Goal: Check status

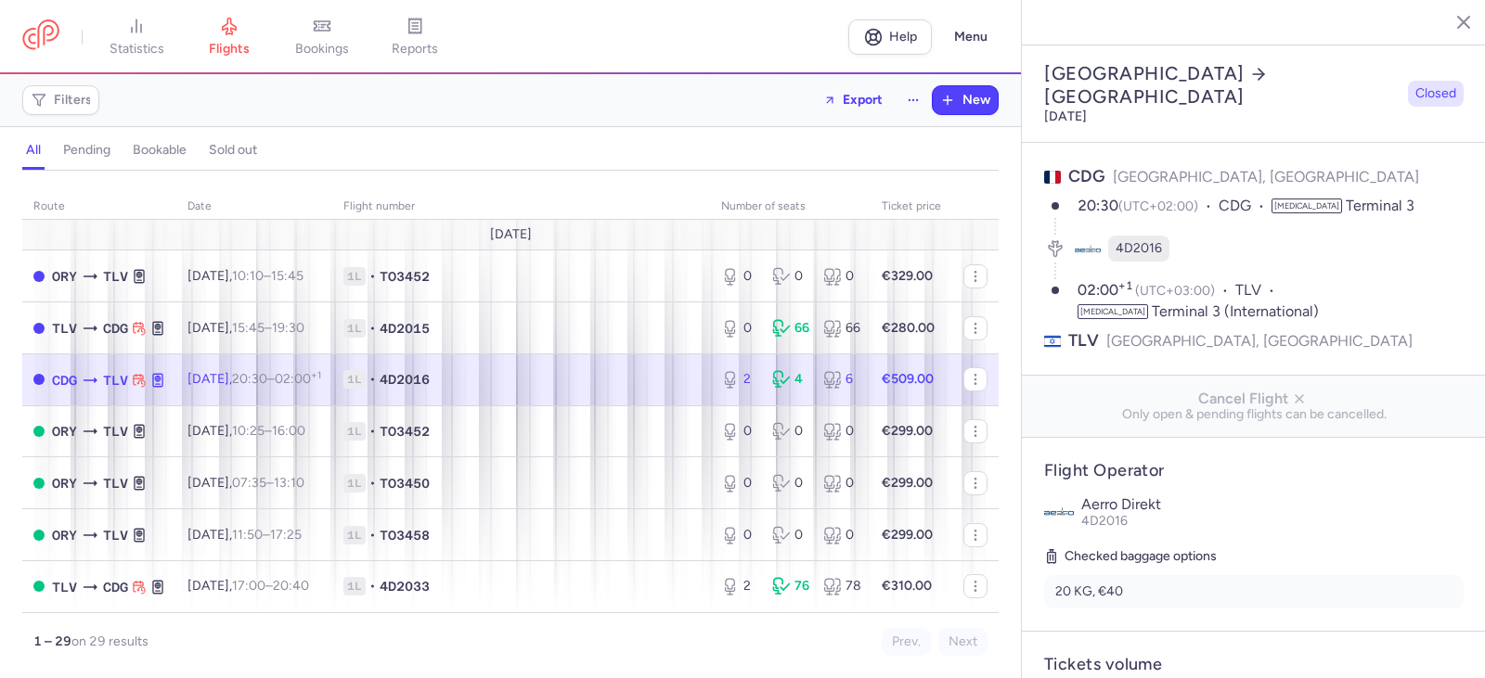
select select "hours"
click at [363, 32] on link "bookings" at bounding box center [322, 37] width 93 height 41
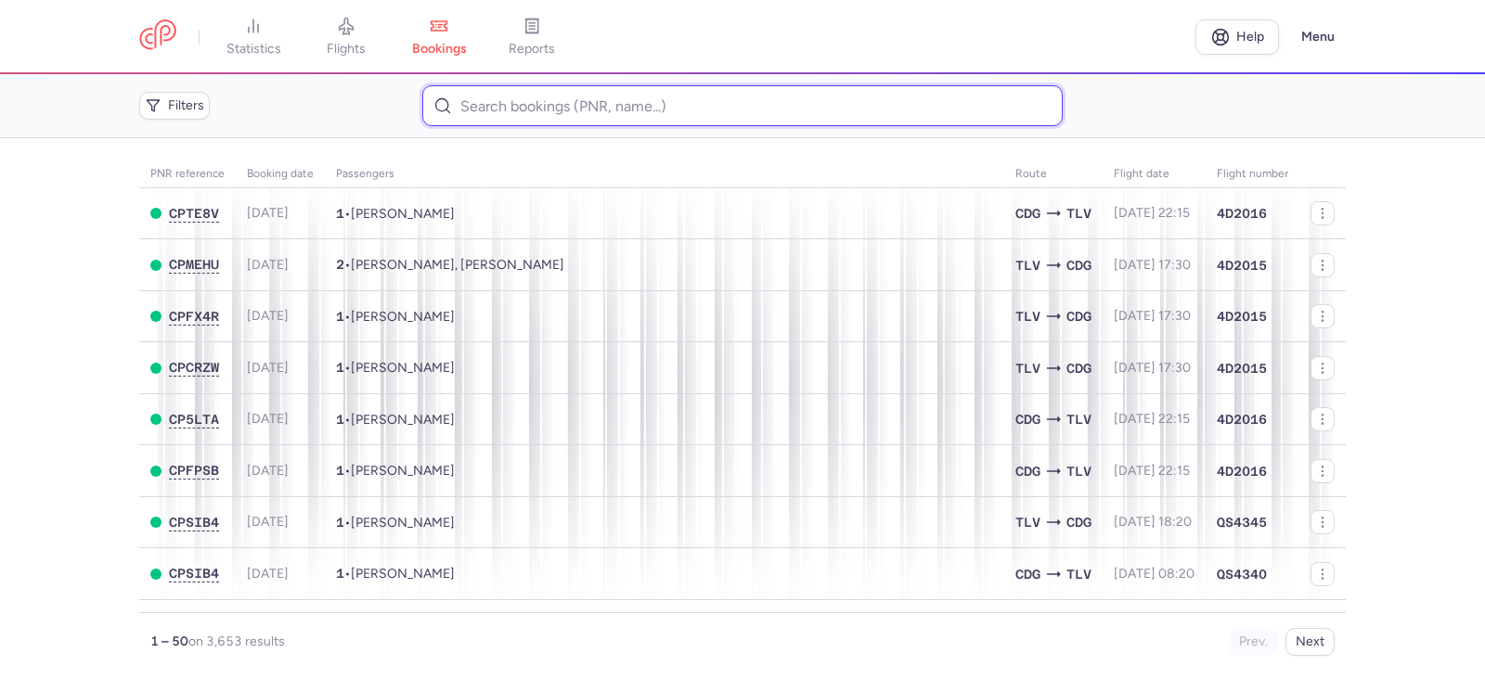
click at [453, 110] on input at bounding box center [742, 105] width 640 height 41
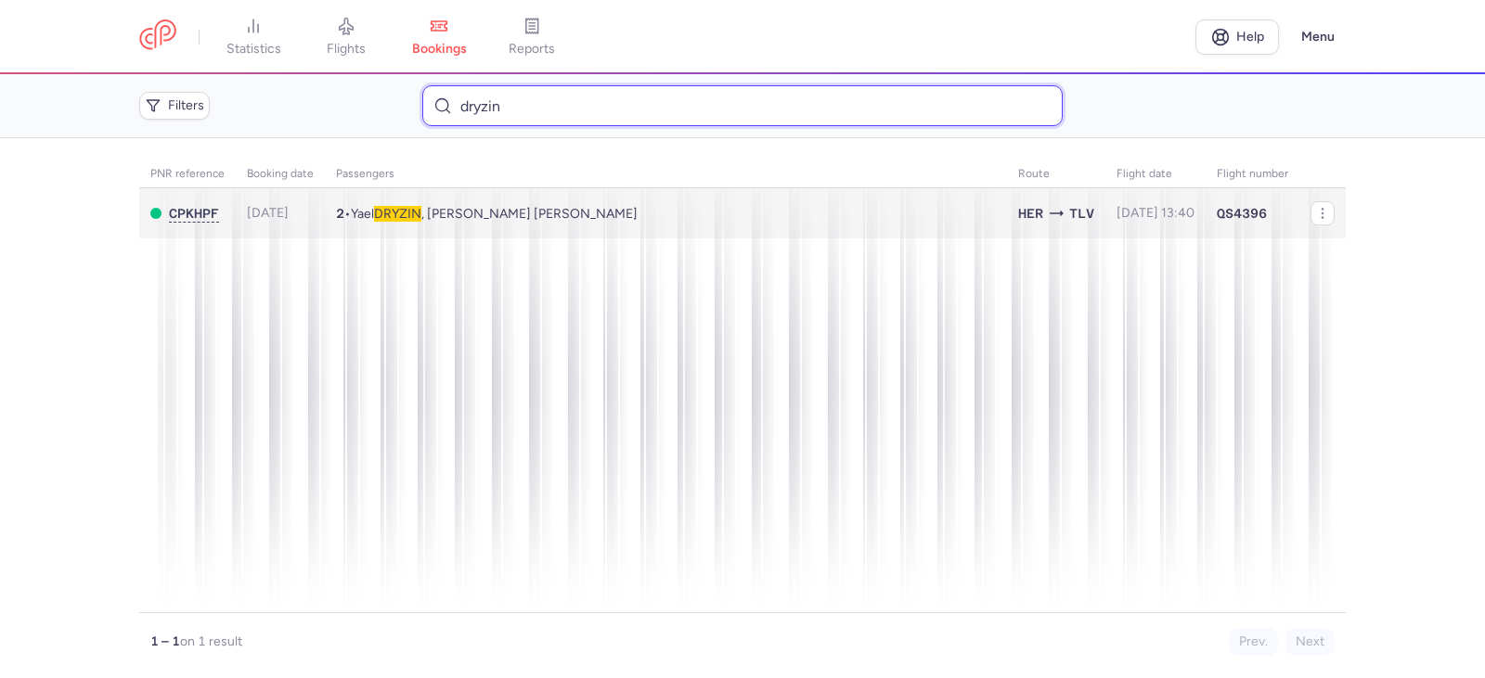
type input "dryzin"
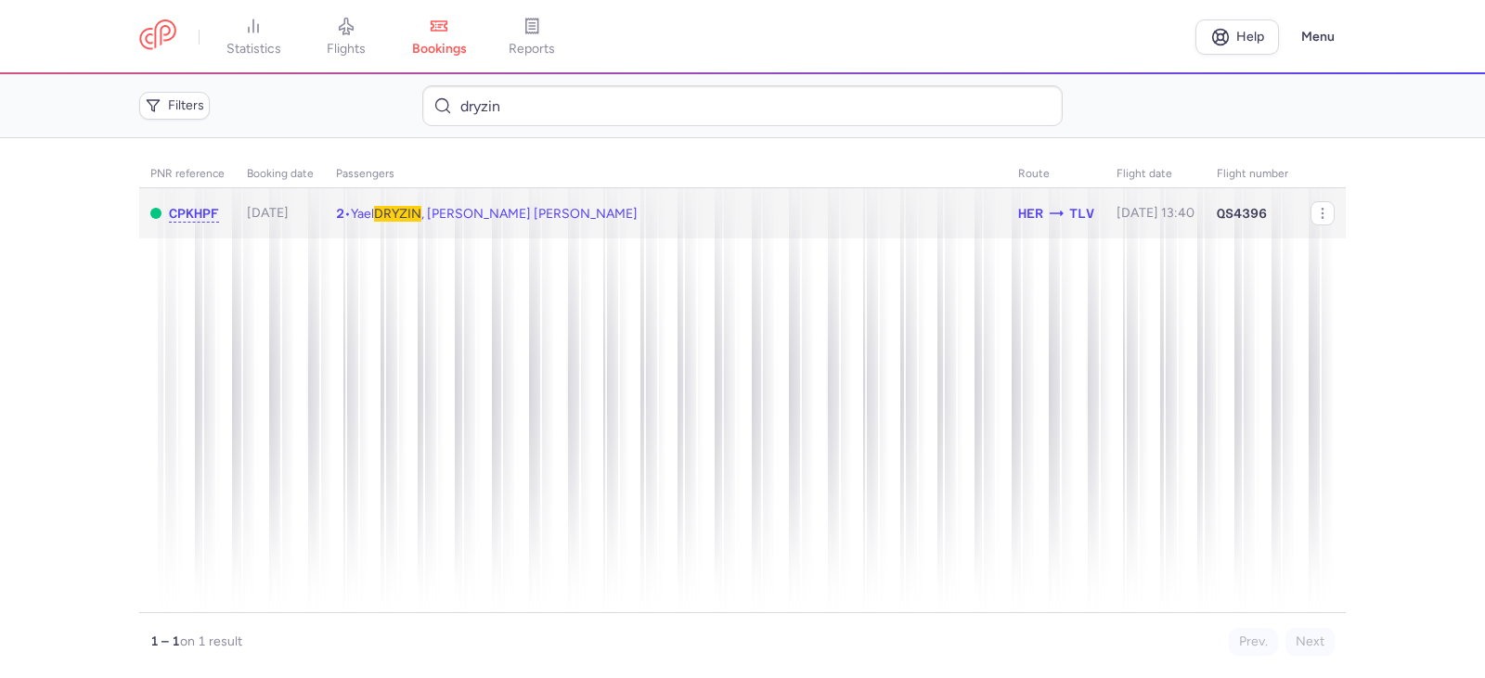
click at [556, 213] on span "[PERSON_NAME] , [PERSON_NAME] [PERSON_NAME]" at bounding box center [494, 214] width 287 height 16
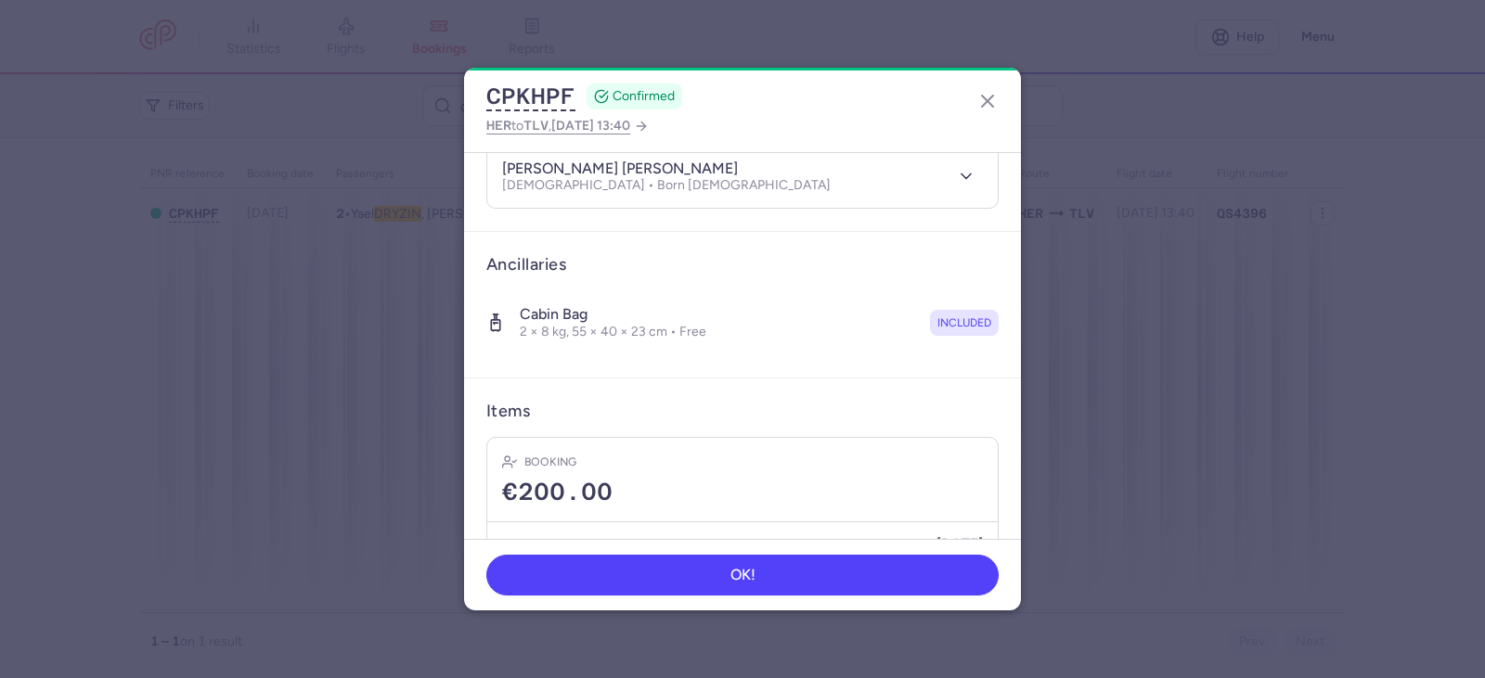
scroll to position [368, 0]
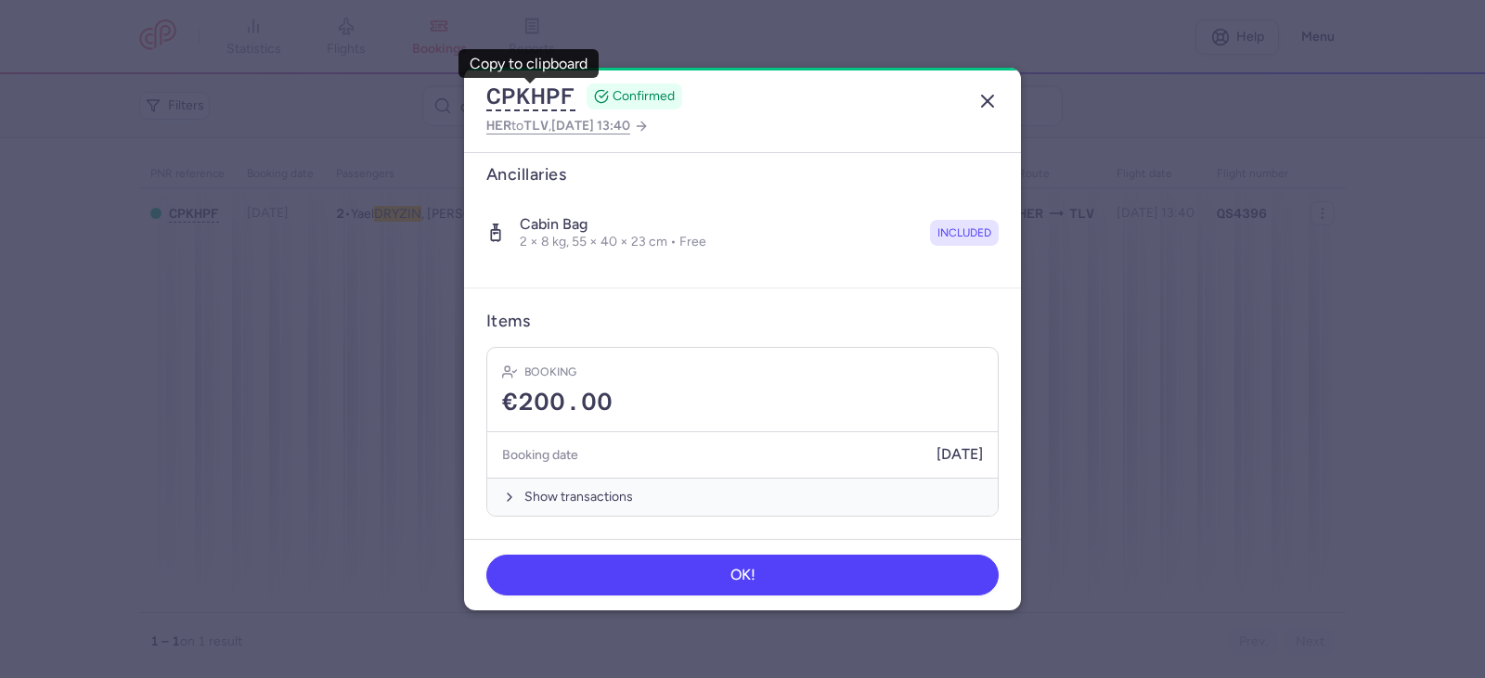
click at [984, 98] on line "button" at bounding box center [987, 101] width 11 height 11
